Goal: Book appointment/travel/reservation

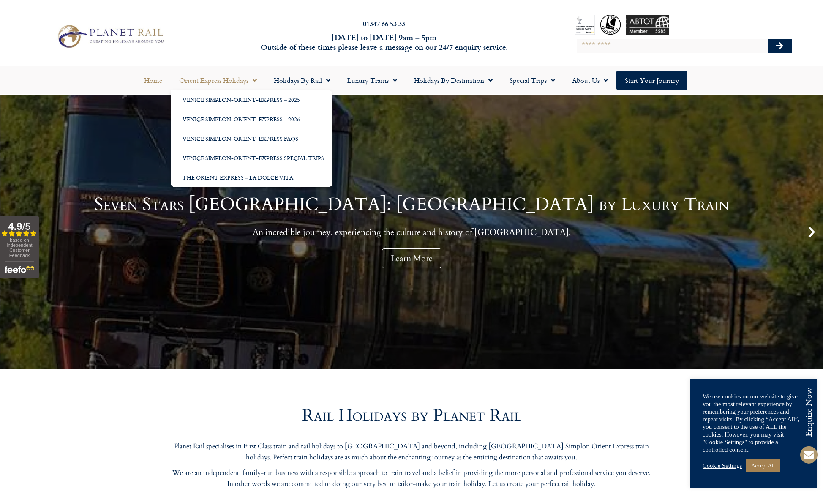
click at [223, 82] on link "Orient Express Holidays" at bounding box center [218, 80] width 95 height 19
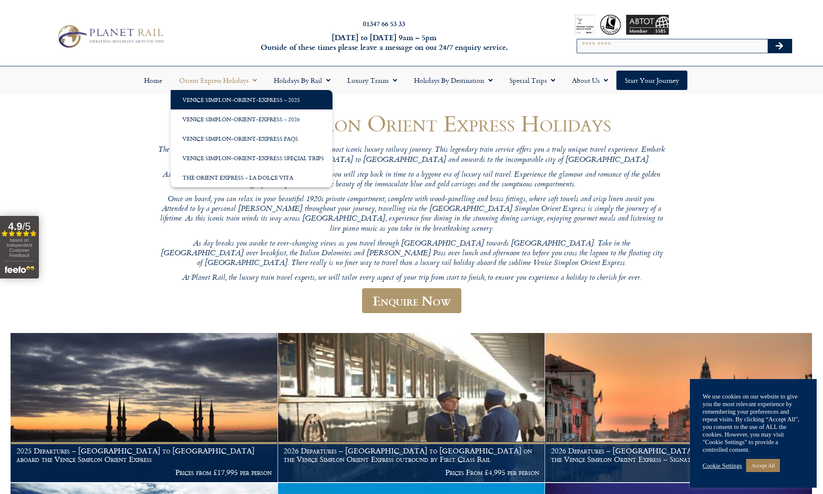
click at [218, 96] on link "Venice Simplon-Orient-Express – 2025" at bounding box center [252, 99] width 162 height 19
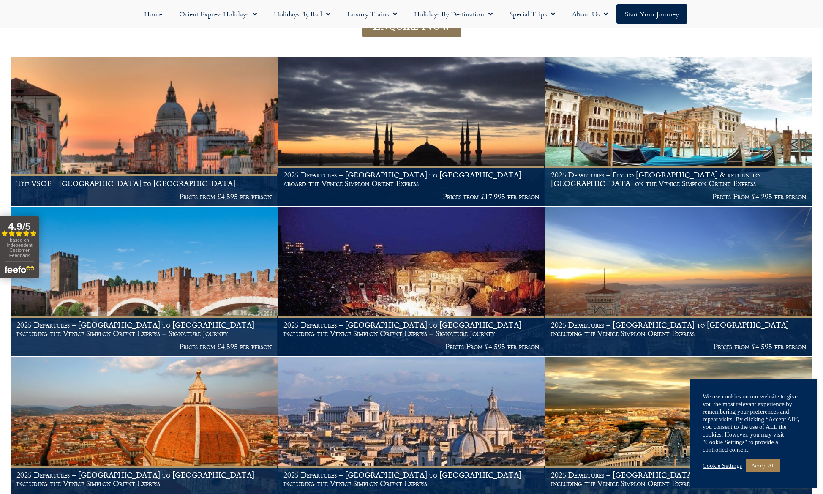
scroll to position [169, 0]
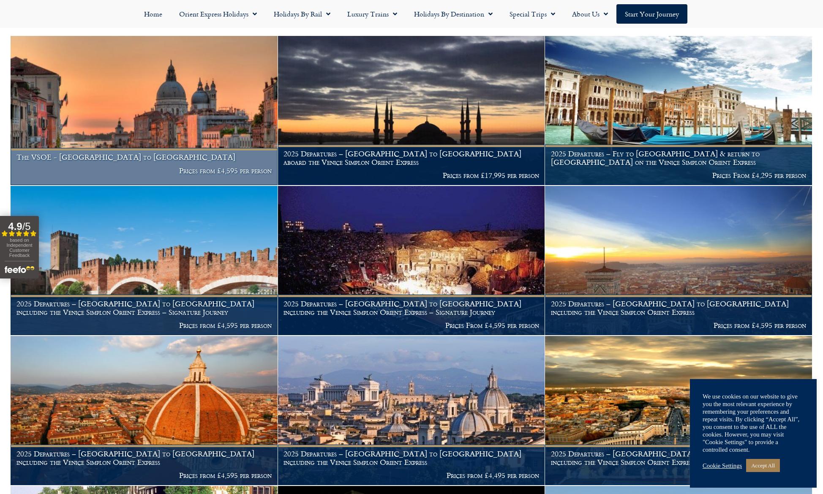
click at [217, 166] on p "Prices from £4,595 per person" at bounding box center [144, 170] width 256 height 8
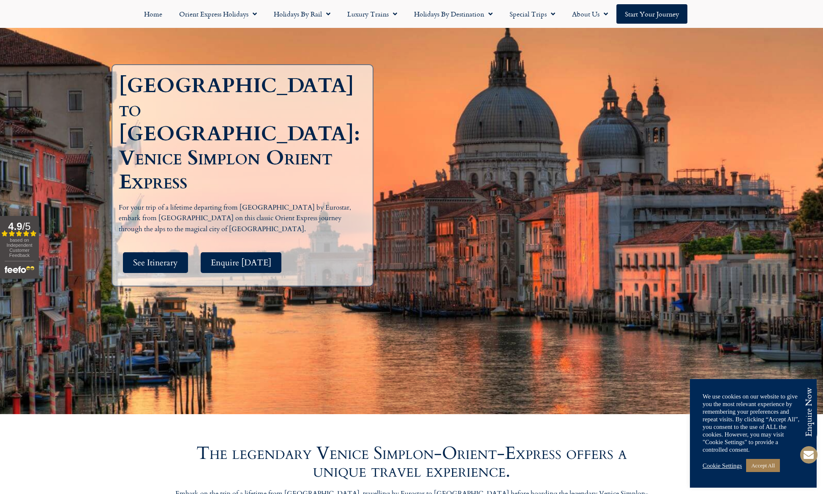
scroll to position [211, 0]
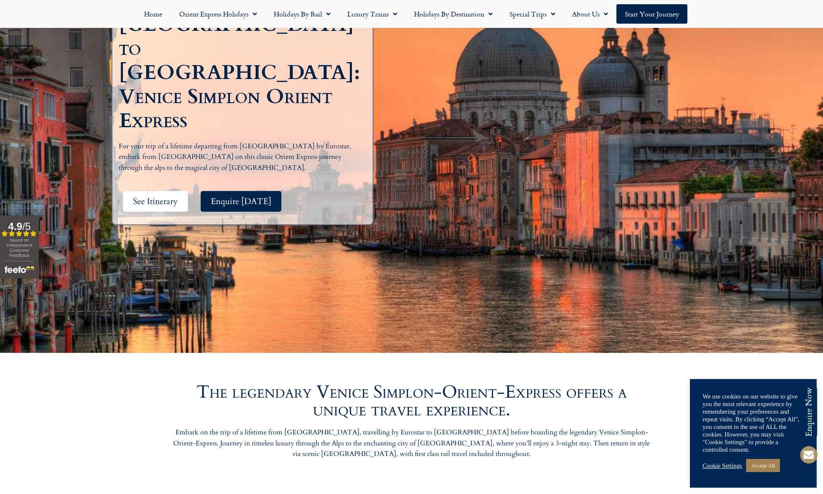
click at [165, 196] on span "See Itinerary" at bounding box center [155, 201] width 45 height 11
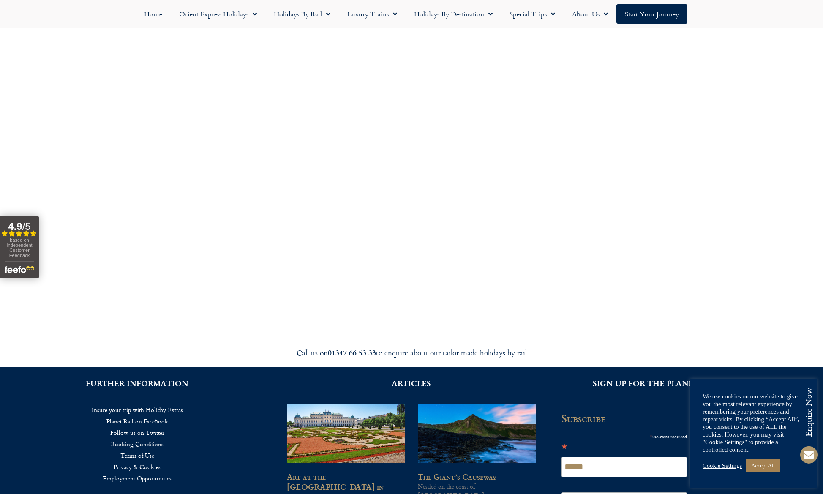
scroll to position [3134, 0]
